Goal: Use online tool/utility: Utilize a website feature to perform a specific function

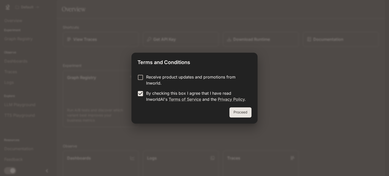
click at [242, 112] on button "Proceed" at bounding box center [241, 112] width 22 height 10
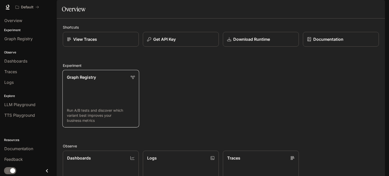
click at [134, 123] on p "Run A/B tests and discover which variant best improves your business metrics" at bounding box center [101, 115] width 68 height 15
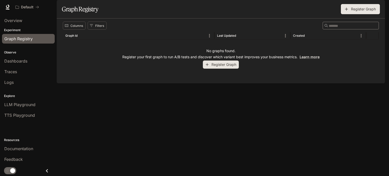
click at [37, 36] on div "Graph Registry" at bounding box center [28, 39] width 48 height 6
click at [28, 60] on div "Dashboards" at bounding box center [28, 61] width 48 height 6
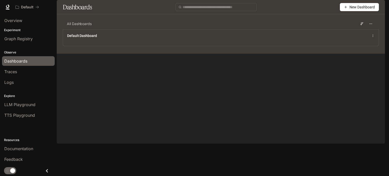
click at [352, 10] on span "New Dashboard" at bounding box center [362, 7] width 25 height 6
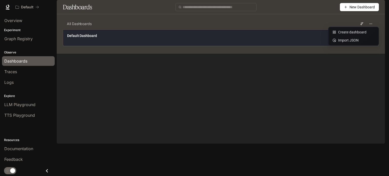
click at [274, 46] on div "Default Dashboard" at bounding box center [221, 37] width 316 height 16
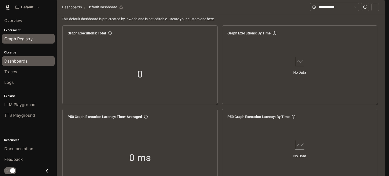
click at [33, 40] on div "Graph Registry" at bounding box center [28, 39] width 48 height 6
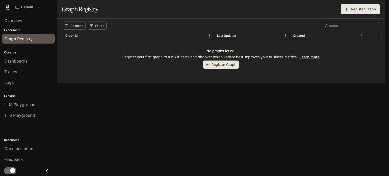
click at [216, 69] on button "Register Graph" at bounding box center [221, 65] width 36 height 8
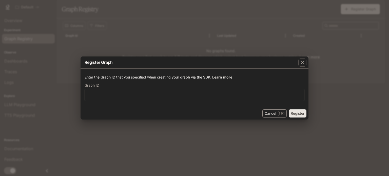
click at [273, 115] on button "Cancel Esc" at bounding box center [275, 113] width 24 height 8
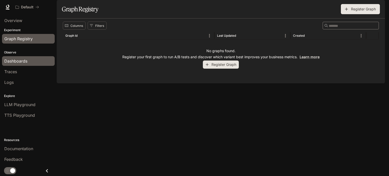
click at [21, 60] on span "Dashboards" at bounding box center [15, 61] width 23 height 6
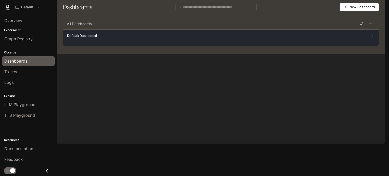
click at [166, 38] on div "Default Dashboard" at bounding box center [156, 35] width 178 height 5
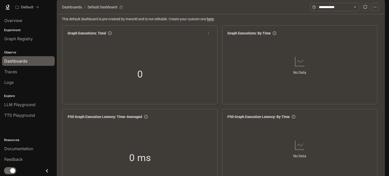
click at [134, 57] on div "0" at bounding box center [140, 74] width 149 height 65
click at [225, 88] on div "Graph Executions: By Time No Data" at bounding box center [299, 64] width 155 height 79
click at [283, 93] on div "No Data" at bounding box center [300, 65] width 149 height 55
click at [174, 125] on div "0 ms" at bounding box center [140, 157] width 149 height 65
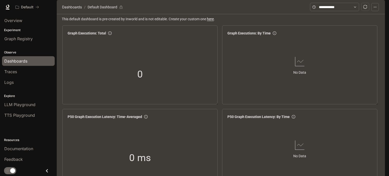
scroll to position [242, 0]
click at [35, 106] on span "LLM Playground" at bounding box center [19, 105] width 31 height 6
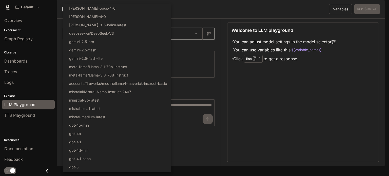
click at [140, 49] on body "Skip to main content Default Documentation Documentation Portal Overview Experi…" at bounding box center [194, 88] width 389 height 176
click at [193, 71] on div at bounding box center [194, 88] width 389 height 176
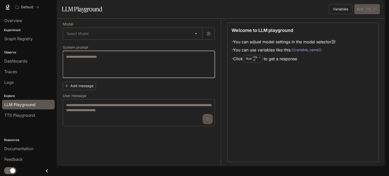
click at [175, 75] on textarea at bounding box center [138, 64] width 145 height 20
paste textarea "**********"
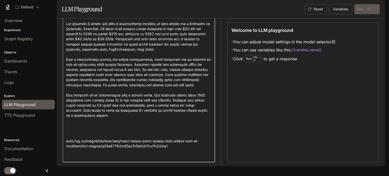
scroll to position [88, 0]
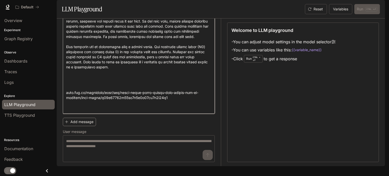
type textarea "**********"
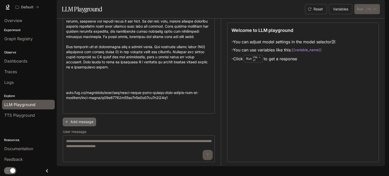
click at [86, 126] on button "Add message" at bounding box center [79, 122] width 33 height 8
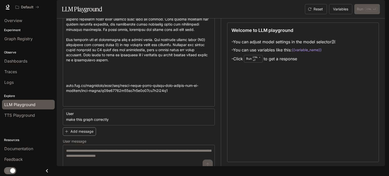
scroll to position [105, 0]
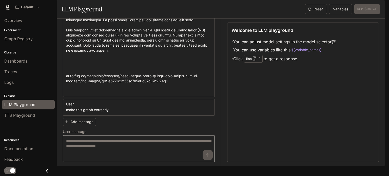
type textarea "**********"
click at [124, 159] on textarea at bounding box center [138, 149] width 145 height 20
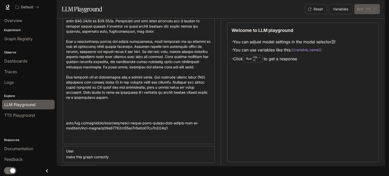
scroll to position [0, 0]
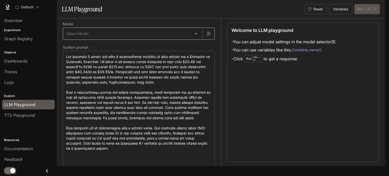
click at [175, 42] on body "**********" at bounding box center [194, 88] width 389 height 176
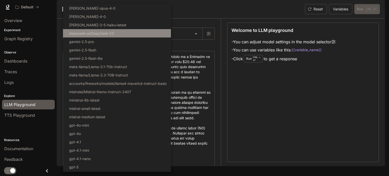
click at [144, 33] on li "deepseek-ai/DeepSeek-V3" at bounding box center [117, 33] width 108 height 8
type input "**********"
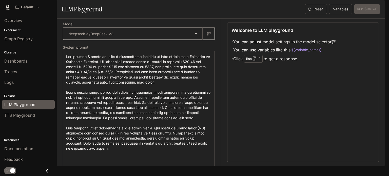
scroll to position [105, 0]
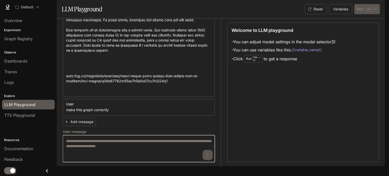
click at [158, 150] on textarea at bounding box center [138, 149] width 145 height 20
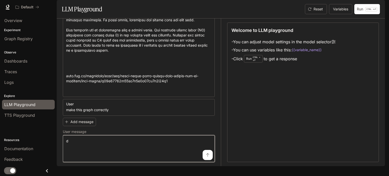
type textarea "*"
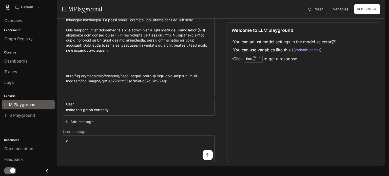
click at [206, 157] on icon "submit" at bounding box center [208, 155] width 4 height 4
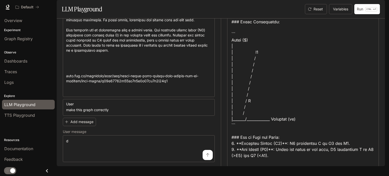
scroll to position [199, 0]
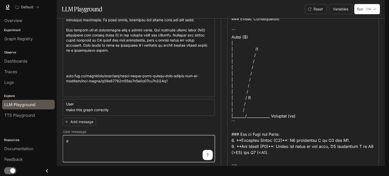
click at [132, 152] on textarea "*" at bounding box center [138, 149] width 145 height 20
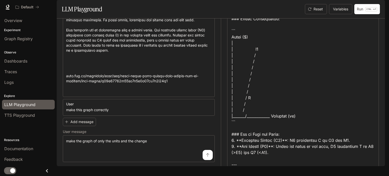
click at [205, 160] on button "submit" at bounding box center [208, 155] width 10 height 10
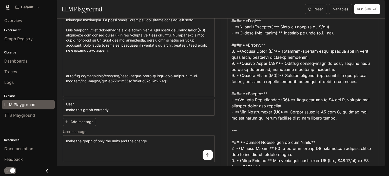
scroll to position [122, 0]
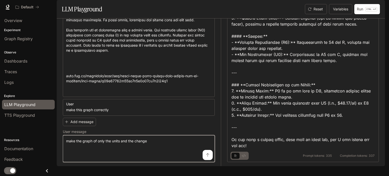
click at [173, 159] on textarea "**********" at bounding box center [138, 149] width 145 height 20
type textarea "**********"
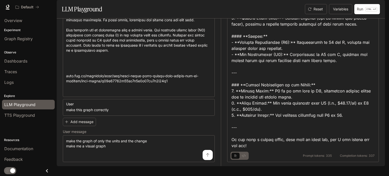
click at [206, 160] on button "submit" at bounding box center [208, 155] width 10 height 10
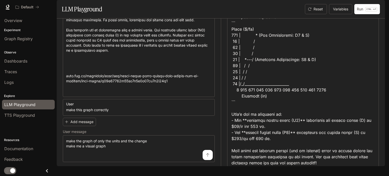
scroll to position [298, 0]
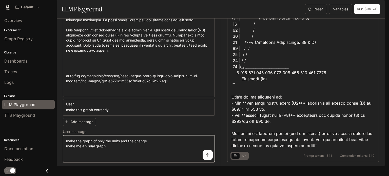
click at [139, 159] on textarea "**********" at bounding box center [138, 149] width 145 height 20
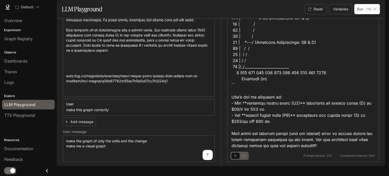
click at [245, 157] on icon "basic tabs example" at bounding box center [244, 155] width 4 height 3
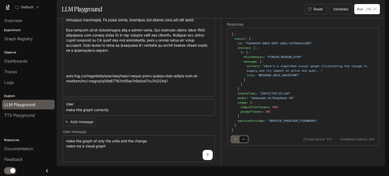
scroll to position [0, 0]
click at [237, 143] on button "basic tabs example" at bounding box center [236, 139] width 8 height 8
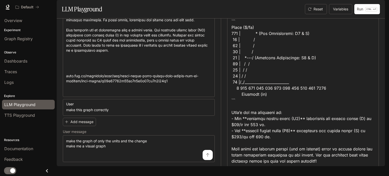
scroll to position [298, 0]
